Goal: Transaction & Acquisition: Subscribe to service/newsletter

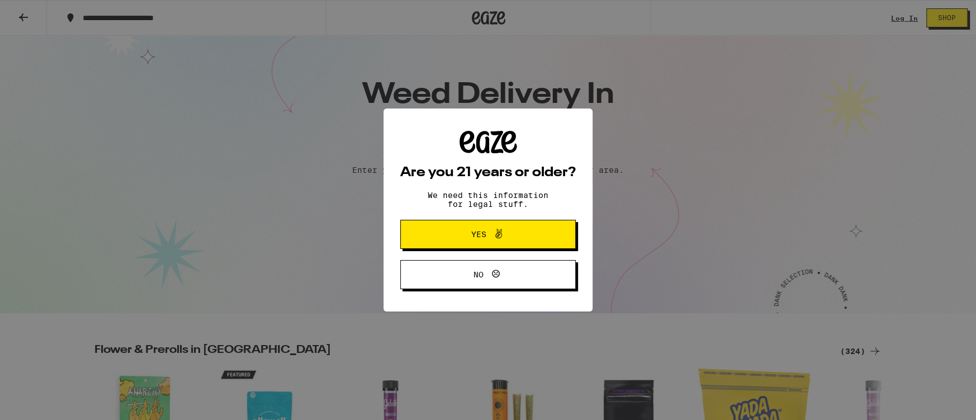
click at [484, 228] on span "Yes" at bounding box center [488, 234] width 85 height 15
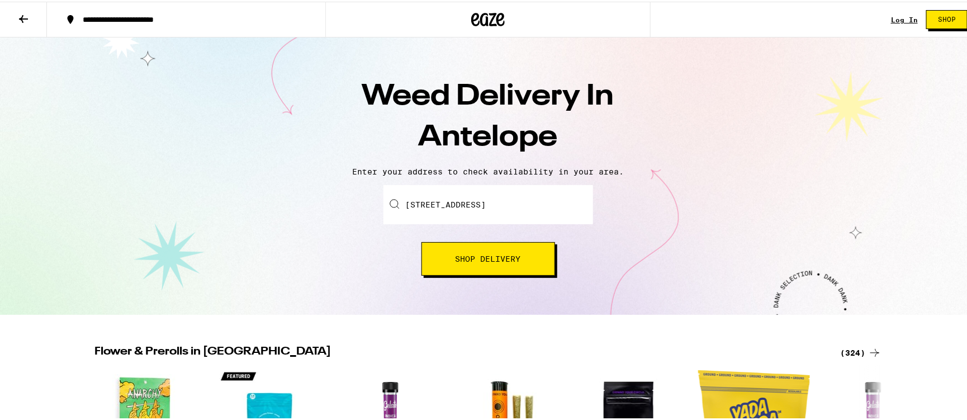
click at [477, 253] on span "Shop Delivery" at bounding box center [488, 257] width 65 height 8
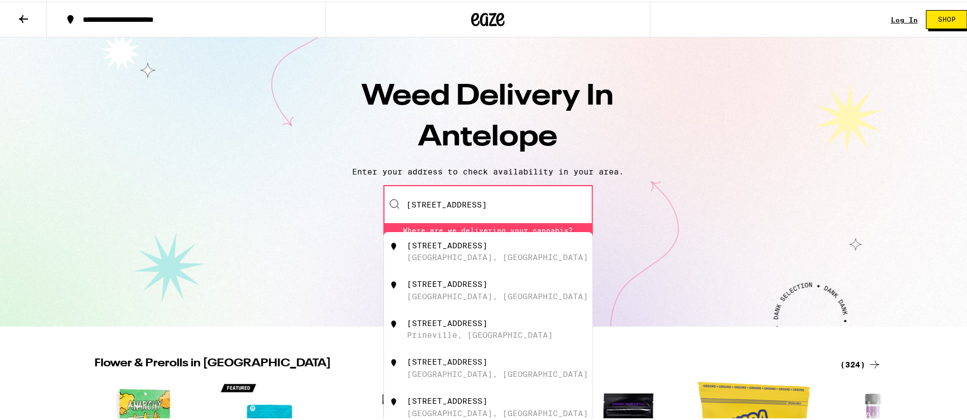
click at [465, 245] on div "[STREET_ADDRESS]" at bounding box center [447, 243] width 80 height 9
type input "[STREET_ADDRESS]"
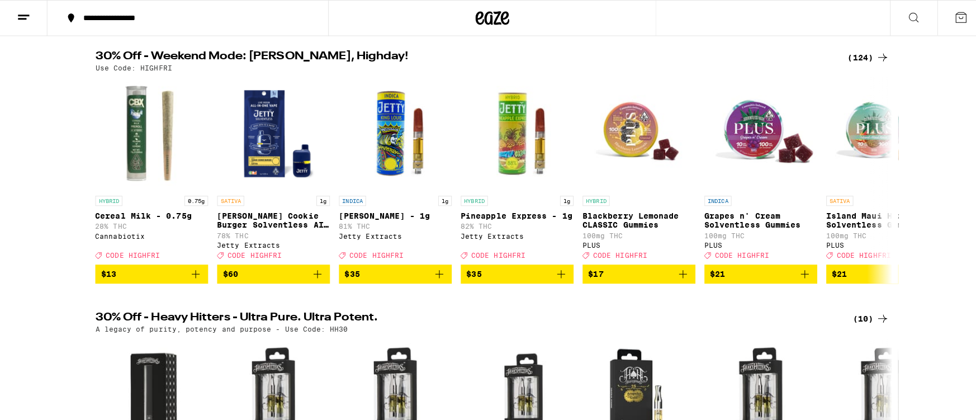
scroll to position [168, 0]
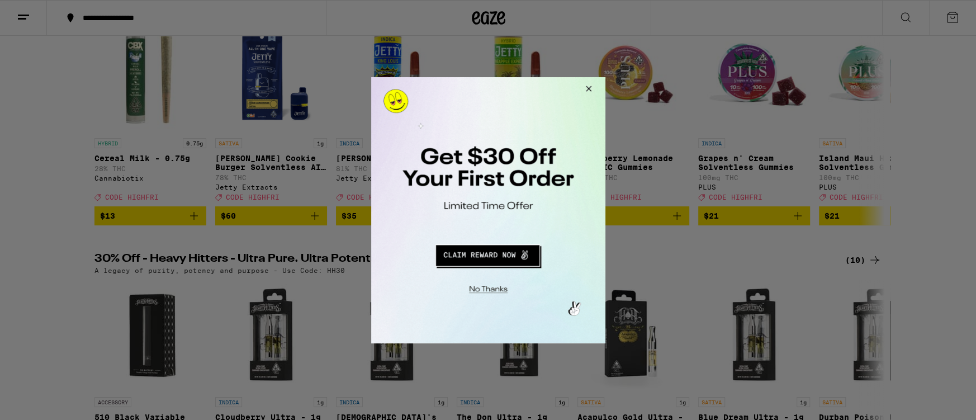
click at [500, 253] on button "Redirect to URL" at bounding box center [487, 253] width 195 height 27
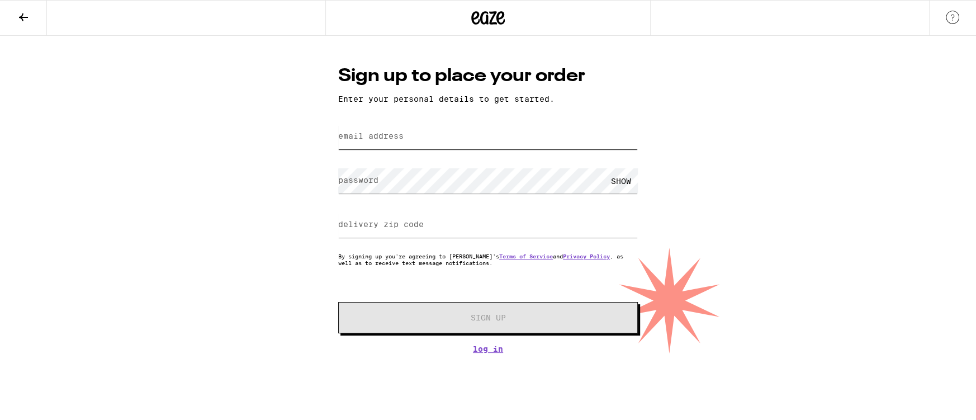
click at [432, 130] on input "email address" at bounding box center [488, 136] width 300 height 25
type input "[PERSON_NAME][EMAIL_ADDRESS][PERSON_NAME][DOMAIN_NAME]"
type input "95843"
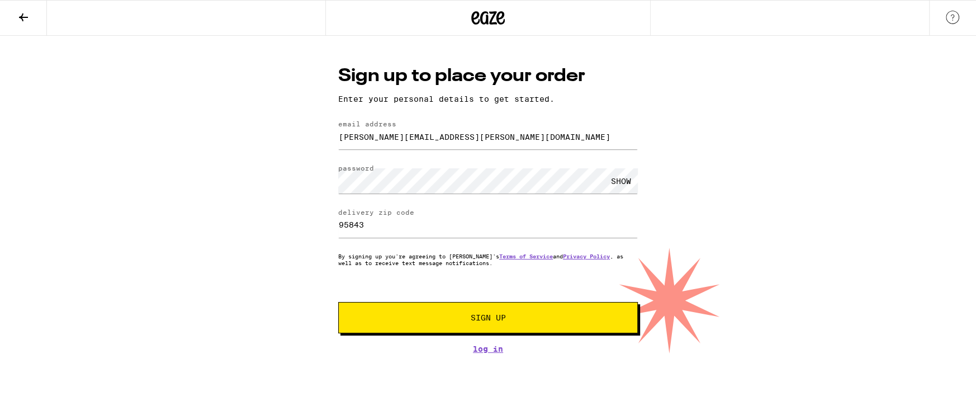
click at [618, 182] on div "SHOW" at bounding box center [621, 180] width 34 height 25
click at [492, 318] on span "Sign Up" at bounding box center [488, 318] width 35 height 8
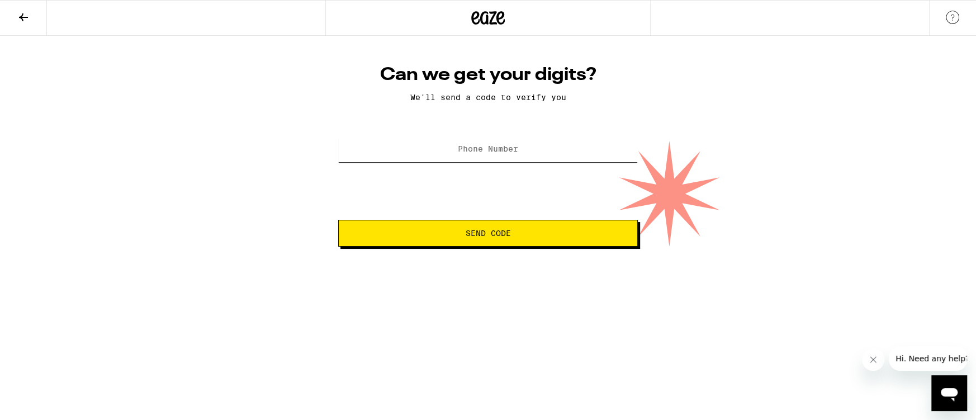
click at [433, 146] on input "Phone Number" at bounding box center [488, 149] width 300 height 25
type input "(916) 276-4619"
click at [537, 234] on span "Send Code" at bounding box center [488, 233] width 281 height 8
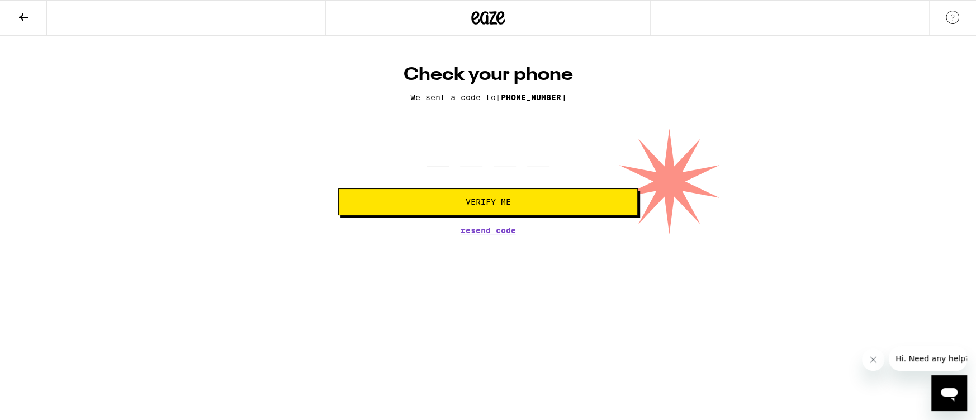
click at [435, 163] on input "tel" at bounding box center [438, 149] width 22 height 33
type input "2"
type input "3"
type input "4"
type input "8"
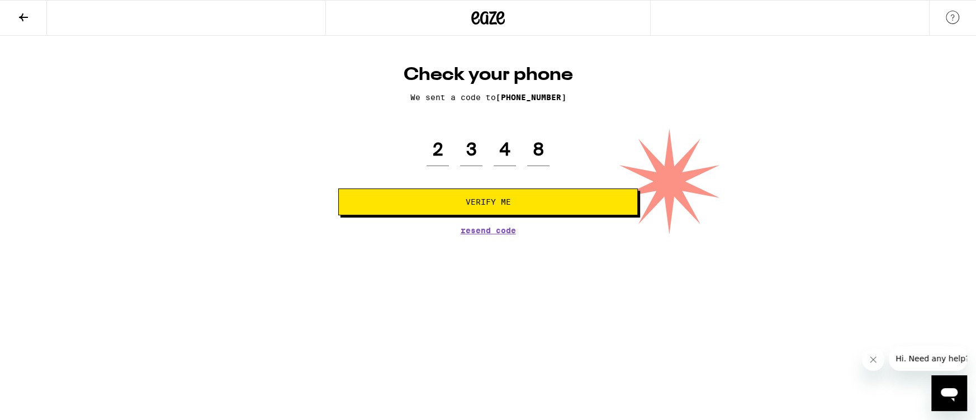
click at [467, 198] on span "Verify Me" at bounding box center [488, 202] width 45 height 8
